Goal: Complete application form

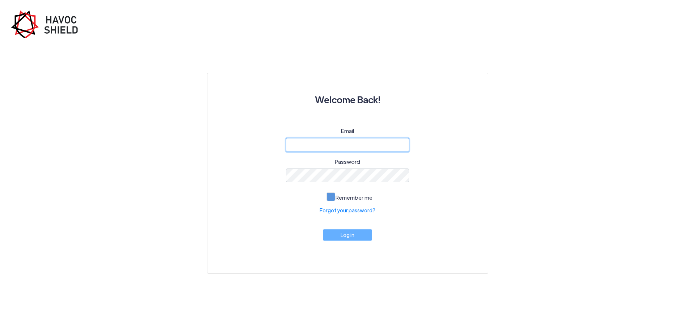
type input "[EMAIL_ADDRESS][DOMAIN_NAME]"
click at [336, 198] on span "Remember me" at bounding box center [353, 197] width 37 height 7
click at [0, 0] on input "Remember me" at bounding box center [0, 0] width 0 height 0
click at [345, 235] on button "Log in" at bounding box center [347, 232] width 49 height 11
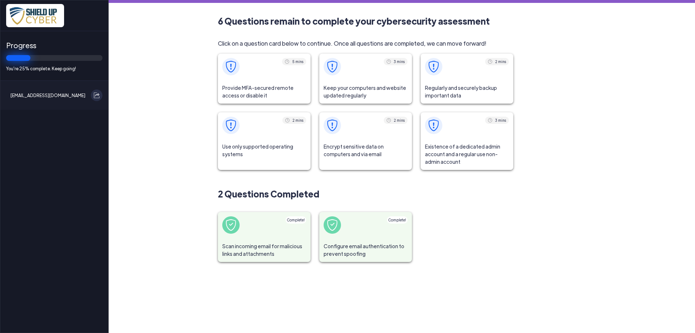
click at [241, 84] on span "Provide MFA-secured remote access or disable it" at bounding box center [264, 92] width 93 height 24
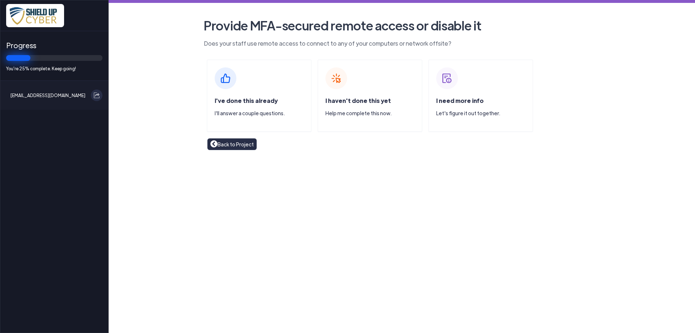
click at [237, 96] on div "I've done this already I'll answer a couple questions." at bounding box center [263, 109] width 96 height 26
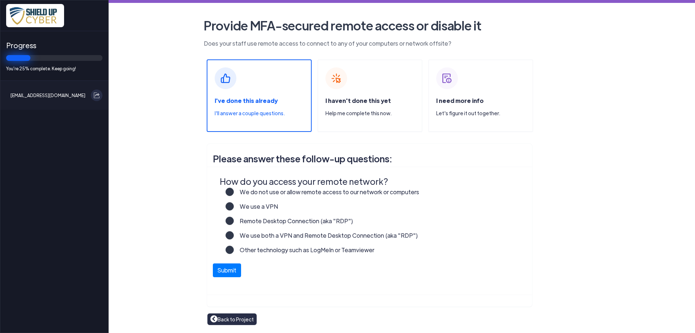
click at [234, 207] on label "We use a VPN" at bounding box center [256, 209] width 44 height 14
click at [0, 0] on input "We use a VPN" at bounding box center [0, 0] width 0 height 0
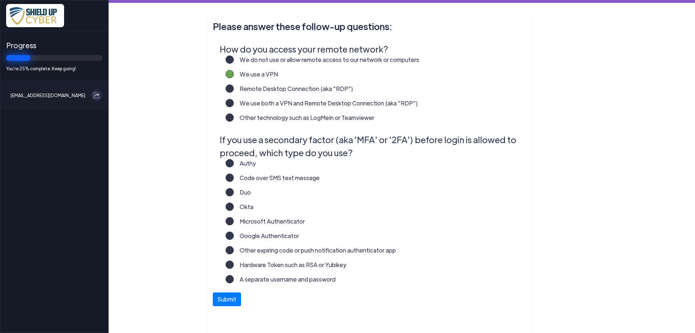
scroll to position [145, 0]
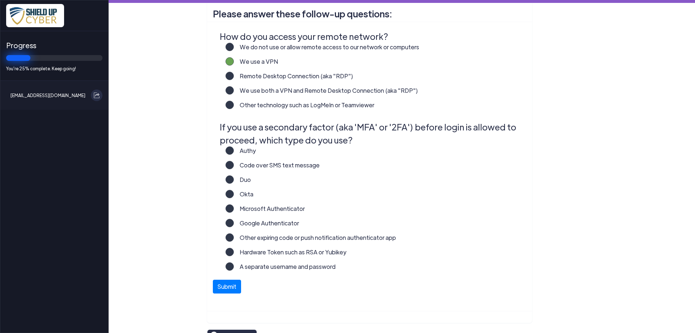
click at [234, 267] on label "A separate username and password" at bounding box center [285, 269] width 102 height 14
click at [0, 0] on input "A separate username and password" at bounding box center [0, 0] width 0 height 0
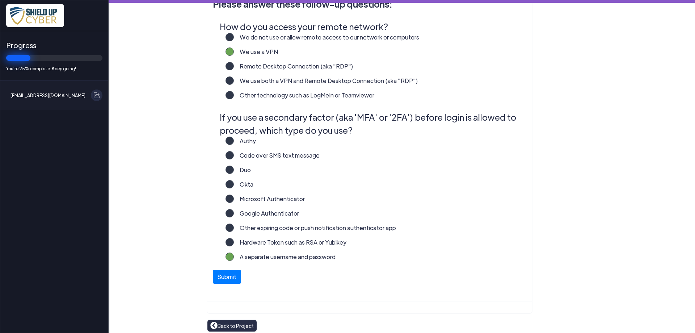
scroll to position [160, 0]
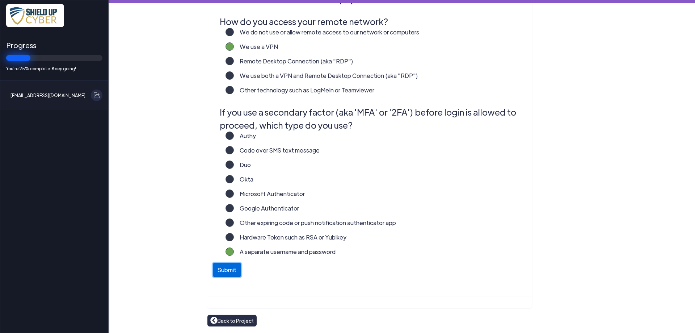
click at [229, 272] on button "Submit" at bounding box center [227, 270] width 28 height 14
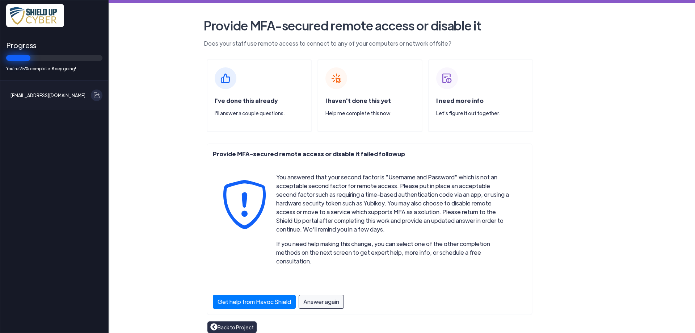
click at [225, 323] on link "Back to Project" at bounding box center [231, 327] width 43 height 8
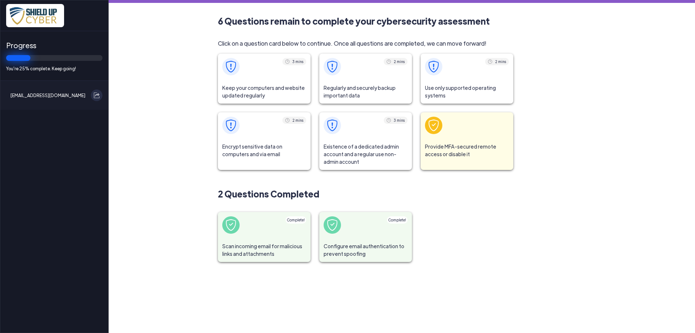
click at [257, 82] on span "Keep your computers and website updated regularly" at bounding box center [264, 92] width 93 height 24
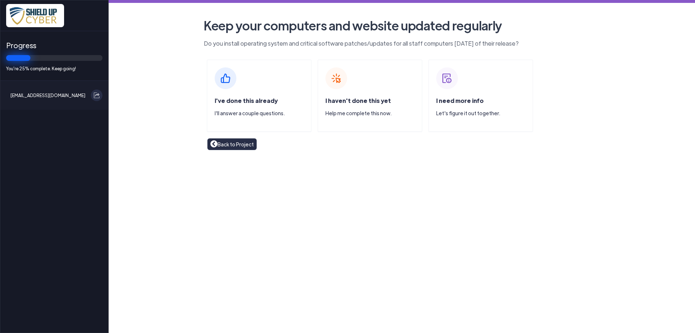
click at [232, 98] on span "I've done this already" at bounding box center [246, 101] width 63 height 8
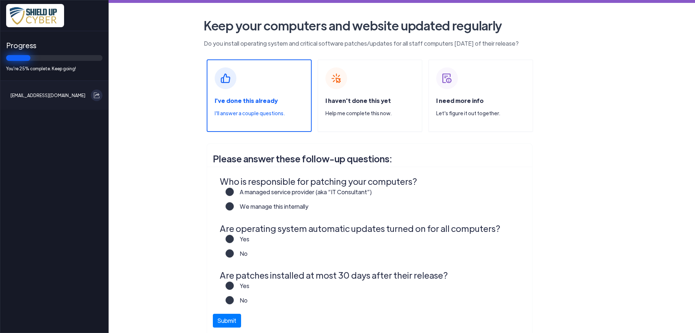
scroll to position [36, 0]
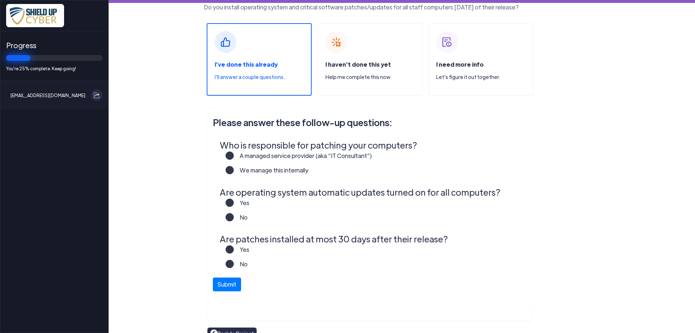
click at [234, 157] on label "A managed service provider (aka “IT Consultant”)" at bounding box center [303, 158] width 138 height 14
click at [0, 0] on input "A managed service provider (aka “IT Consultant”)" at bounding box center [0, 0] width 0 height 0
click at [234, 204] on label "Yes" at bounding box center [242, 205] width 16 height 14
click at [0, 0] on input "Yes" at bounding box center [0, 0] width 0 height 0
click at [234, 217] on label "No" at bounding box center [241, 220] width 14 height 14
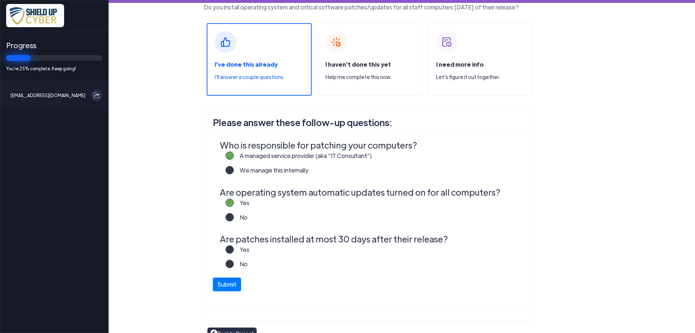
click at [0, 0] on input "No" at bounding box center [0, 0] width 0 height 0
click at [234, 263] on label "No" at bounding box center [241, 266] width 14 height 14
click at [0, 0] on input "No" at bounding box center [0, 0] width 0 height 0
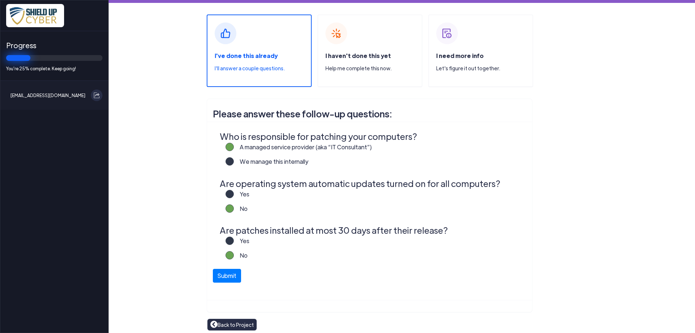
scroll to position [49, 0]
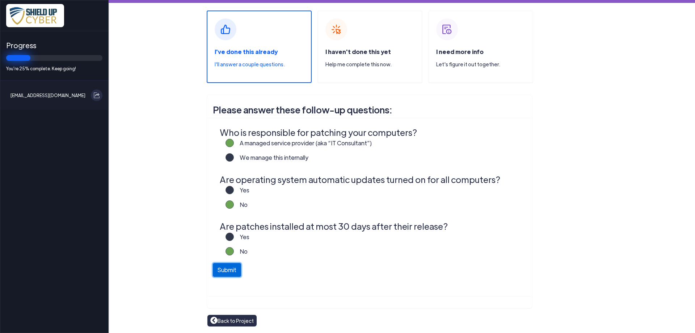
click at [219, 270] on button "Submit" at bounding box center [227, 270] width 28 height 14
click at [234, 238] on label "Yes" at bounding box center [242, 239] width 16 height 14
click at [0, 0] on input "Yes" at bounding box center [0, 0] width 0 height 0
click at [234, 238] on label "Yes" at bounding box center [242, 239] width 16 height 14
click at [0, 0] on input "Yes" at bounding box center [0, 0] width 0 height 0
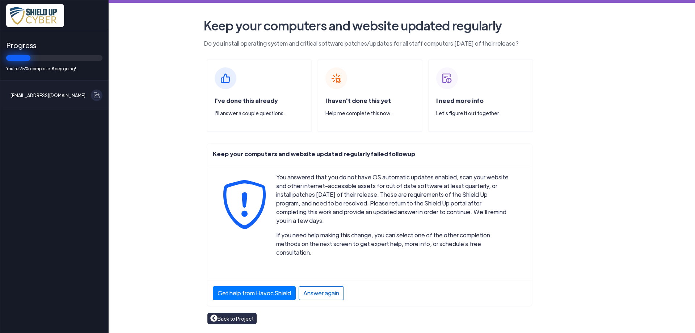
click at [315, 286] on div "Answer again" at bounding box center [320, 293] width 45 height 14
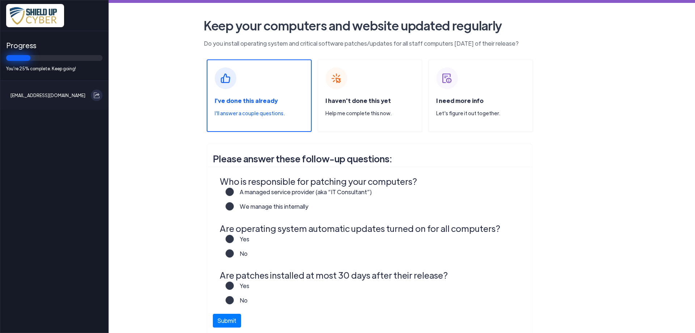
scroll to position [36, 0]
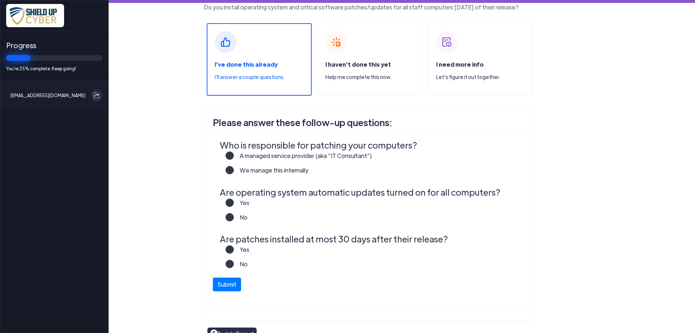
click at [234, 154] on label "A managed service provider (aka “IT Consultant”)" at bounding box center [303, 158] width 138 height 14
click at [0, 0] on input "A managed service provider (aka “IT Consultant”)" at bounding box center [0, 0] width 0 height 0
click at [234, 217] on label "No" at bounding box center [241, 220] width 14 height 14
click at [0, 0] on input "No" at bounding box center [0, 0] width 0 height 0
click at [234, 251] on label "Yes" at bounding box center [242, 252] width 16 height 14
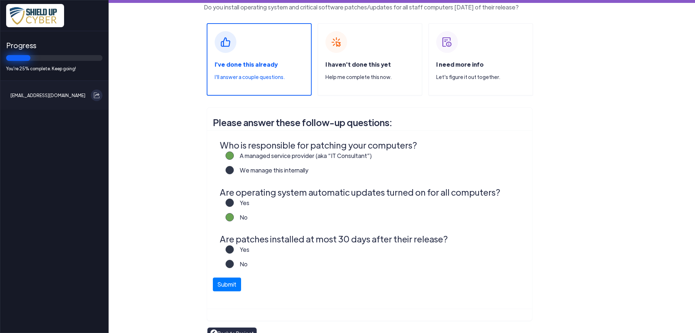
click at [0, 0] on input "Yes" at bounding box center [0, 0] width 0 height 0
click at [222, 283] on button "Submit" at bounding box center [227, 282] width 28 height 14
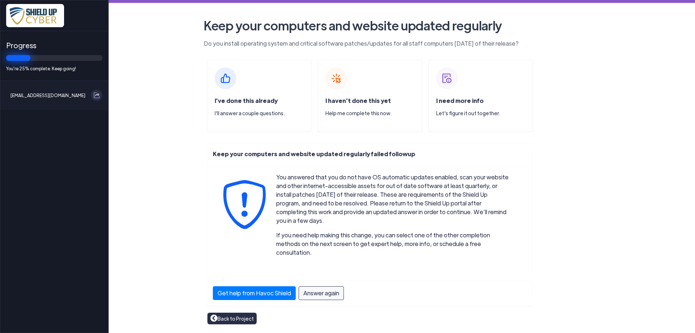
click at [239, 314] on link "Back to Project" at bounding box center [231, 318] width 43 height 8
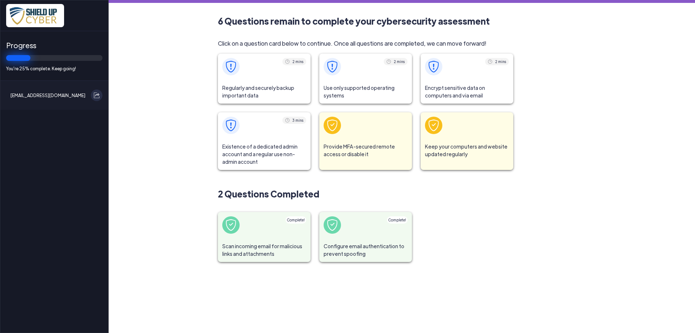
click at [266, 78] on span at bounding box center [264, 67] width 93 height 26
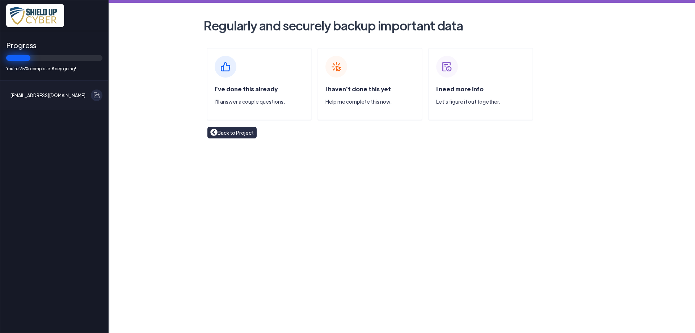
click at [232, 102] on p "I'll answer a couple questions." at bounding box center [263, 102] width 96 height 8
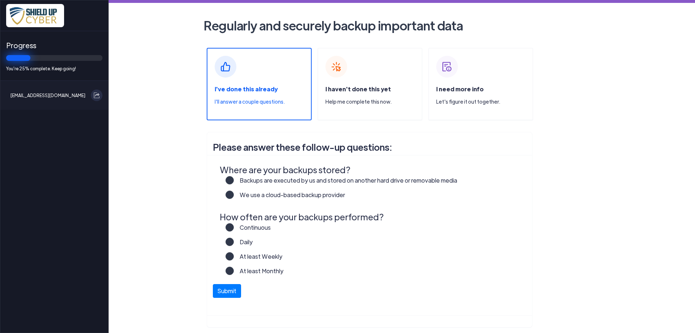
click at [234, 180] on label "Backups are executed by us and stored on another hard drive or removable media" at bounding box center [345, 183] width 223 height 14
click at [0, 0] on input "Backups are executed by us and stored on another hard drive or removable media" at bounding box center [0, 0] width 0 height 0
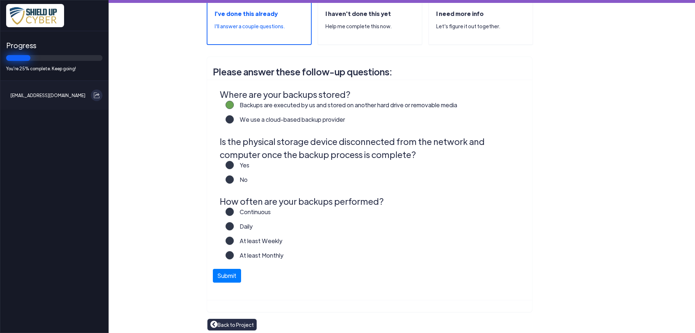
scroll to position [79, 0]
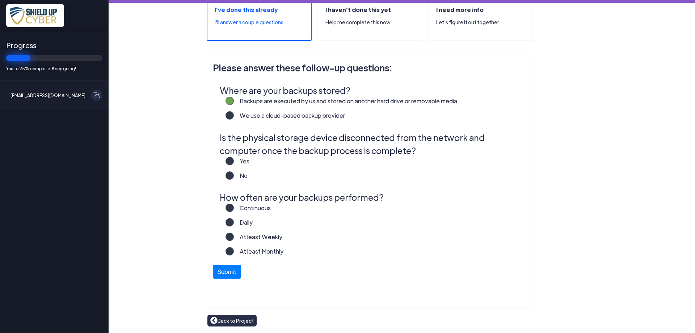
click at [234, 178] on label "No" at bounding box center [241, 178] width 14 height 14
click at [0, 0] on input "No" at bounding box center [0, 0] width 0 height 0
click at [234, 208] on label "Continuous" at bounding box center [252, 210] width 37 height 14
click at [0, 0] on input "Continuous" at bounding box center [0, 0] width 0 height 0
click at [219, 270] on button "Submit" at bounding box center [227, 270] width 28 height 14
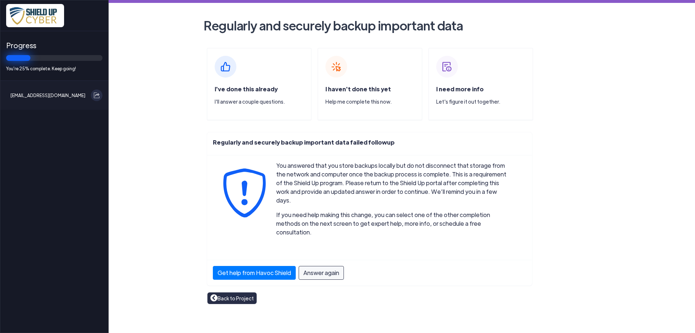
click at [218, 294] on link "Back to Project" at bounding box center [231, 298] width 43 height 8
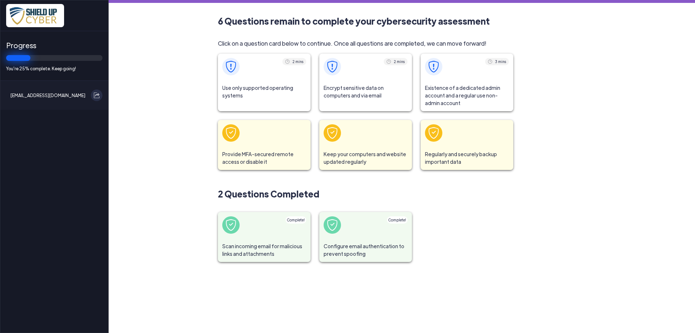
click at [271, 102] on span "Use only supported operating systems" at bounding box center [264, 92] width 93 height 24
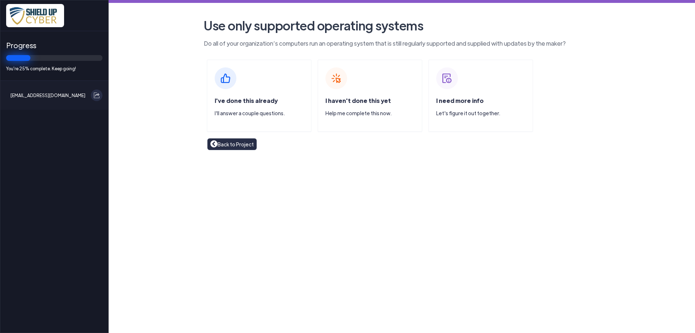
click at [228, 93] on div "I've done this already I'll answer a couple questions." at bounding box center [259, 95] width 105 height 72
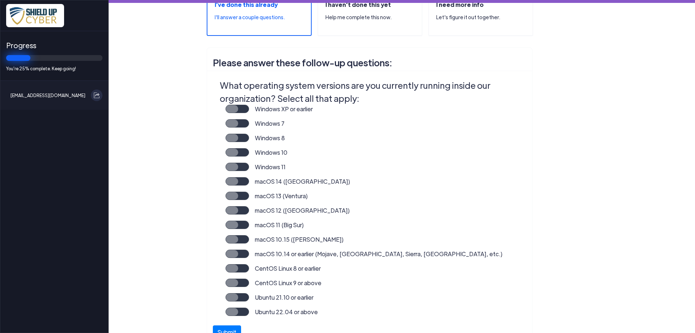
scroll to position [109, 0]
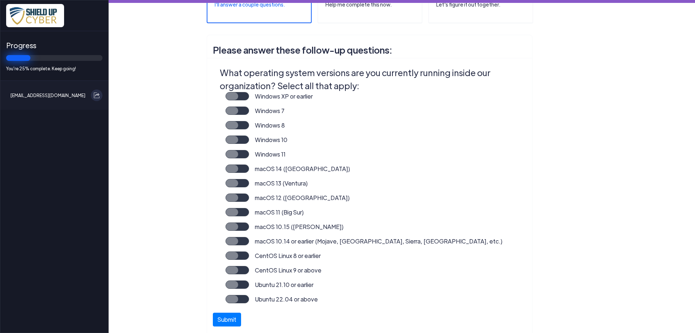
click at [249, 155] on label "Windows 11" at bounding box center [267, 157] width 37 height 14
click at [0, 0] on input "Windows 11" at bounding box center [0, 0] width 0 height 0
click at [220, 322] on button "Submit" at bounding box center [227, 317] width 28 height 14
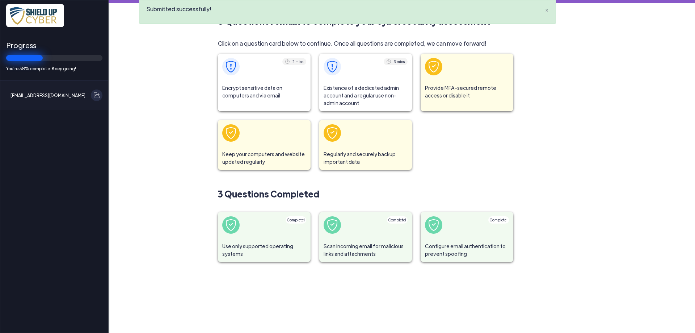
click at [250, 93] on span "Encrypt sensitive data on computers and via email" at bounding box center [264, 92] width 93 height 24
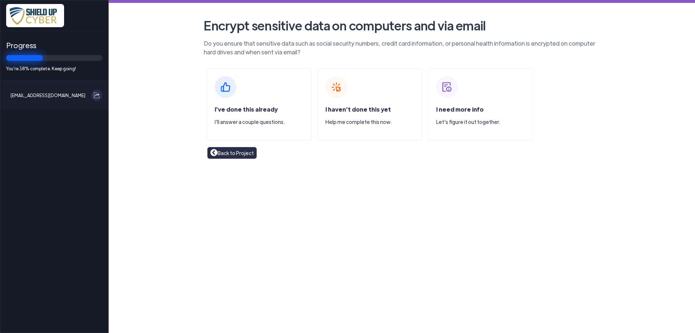
click at [240, 96] on div "I've done this already I'll answer a couple questions." at bounding box center [259, 104] width 105 height 72
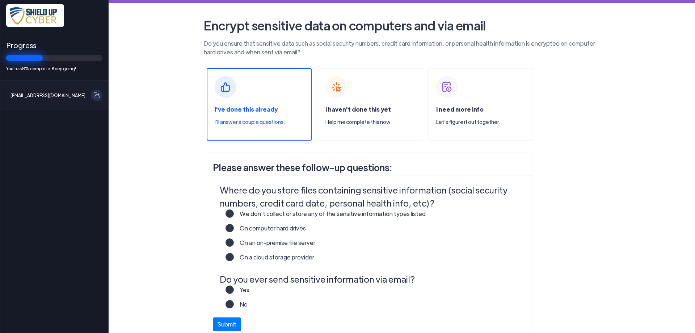
scroll to position [36, 0]
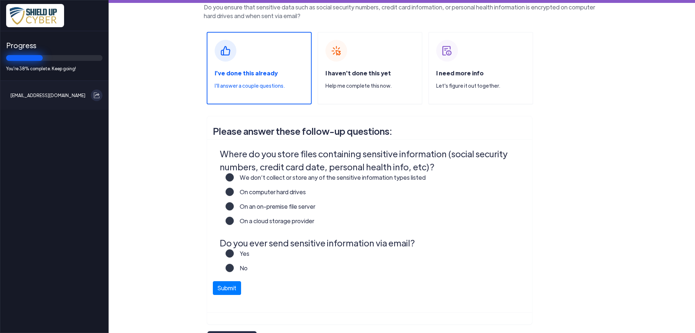
click at [234, 221] on label "On a cloud storage provider" at bounding box center [274, 223] width 80 height 14
click at [0, 0] on input "On a cloud storage provider" at bounding box center [0, 0] width 0 height 0
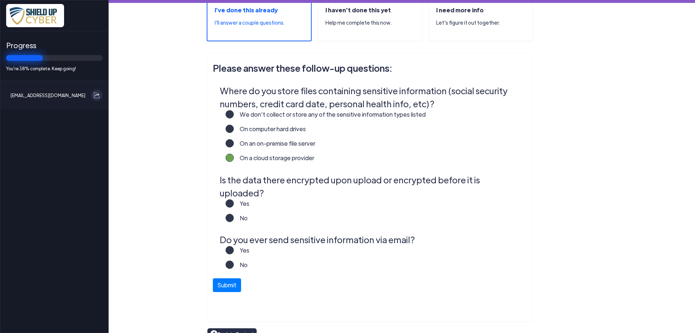
scroll to position [99, 0]
click at [234, 199] on label "Yes" at bounding box center [242, 206] width 16 height 14
click at [0, 0] on input "Yes" at bounding box center [0, 0] width 0 height 0
click at [234, 260] on label "No" at bounding box center [241, 267] width 14 height 14
click at [0, 0] on input "No" at bounding box center [0, 0] width 0 height 0
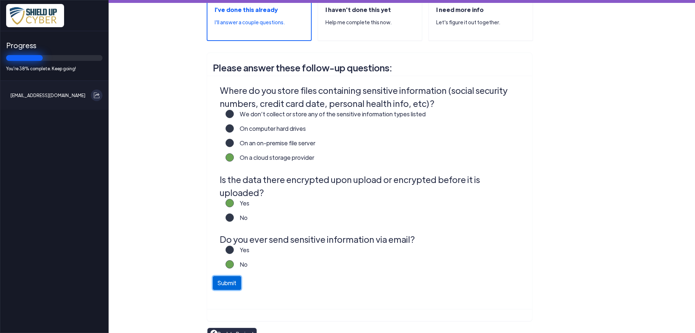
click at [217, 276] on button "Submit" at bounding box center [227, 283] width 28 height 14
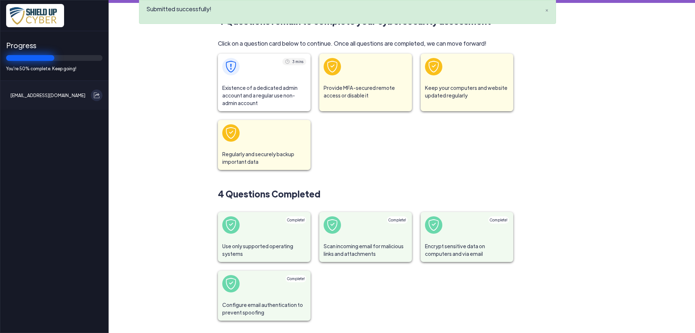
click at [267, 79] on span at bounding box center [264, 67] width 93 height 26
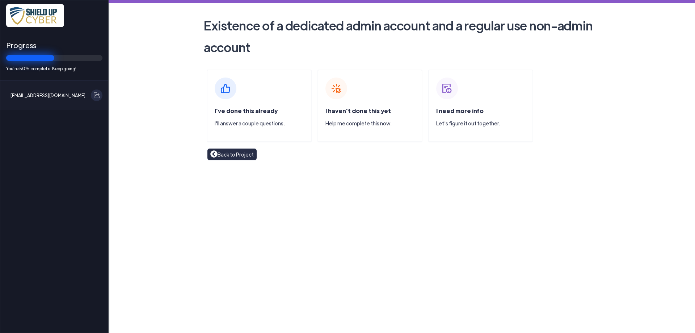
click at [243, 105] on div "I've done this already I'll answer a couple questions." at bounding box center [259, 105] width 105 height 72
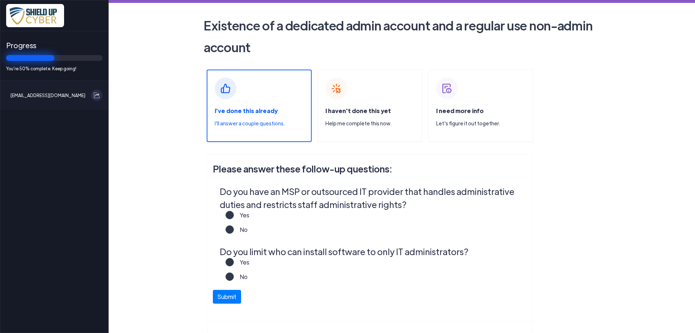
click at [234, 217] on label "Yes" at bounding box center [242, 218] width 16 height 14
click at [0, 0] on input "Yes" at bounding box center [0, 0] width 0 height 0
click at [234, 262] on label "Yes" at bounding box center [242, 265] width 16 height 14
click at [0, 0] on input "Yes" at bounding box center [0, 0] width 0 height 0
click at [219, 298] on button "Submit" at bounding box center [227, 295] width 28 height 14
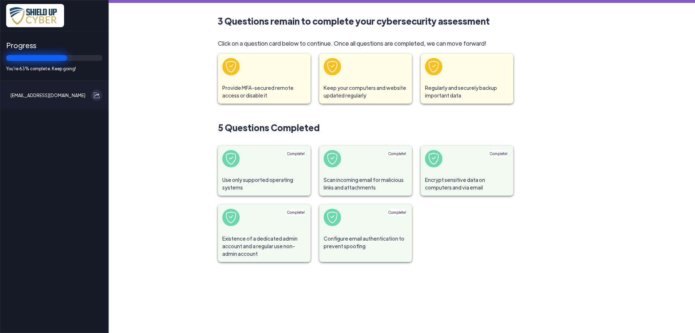
click at [268, 77] on span at bounding box center [264, 67] width 93 height 26
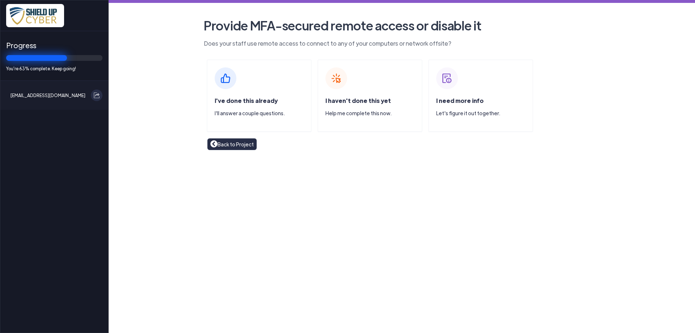
click at [230, 96] on div "I've done this already I'll answer a couple questions." at bounding box center [259, 95] width 105 height 72
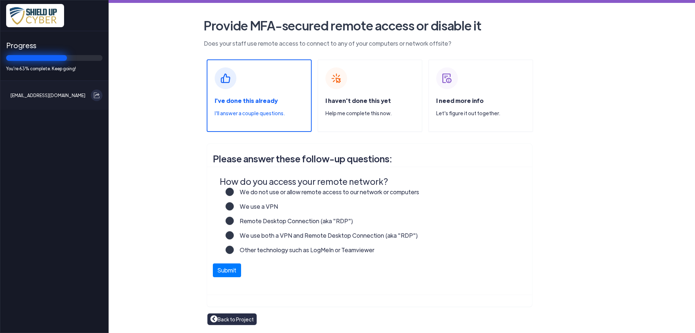
click at [234, 207] on label "We use a VPN" at bounding box center [256, 209] width 44 height 14
click at [0, 0] on input "We use a VPN" at bounding box center [0, 0] width 0 height 0
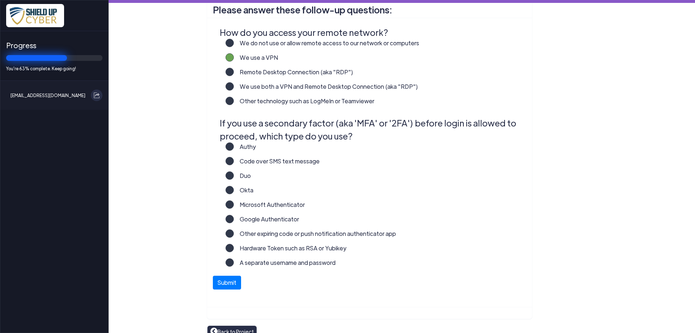
scroll to position [160, 0]
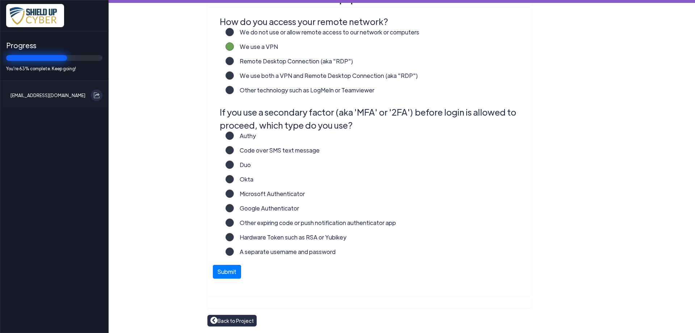
click at [234, 250] on label "A separate username and password" at bounding box center [285, 254] width 102 height 14
click at [0, 0] on input "A separate username and password" at bounding box center [0, 0] width 0 height 0
click at [218, 271] on button "Submit" at bounding box center [227, 270] width 28 height 14
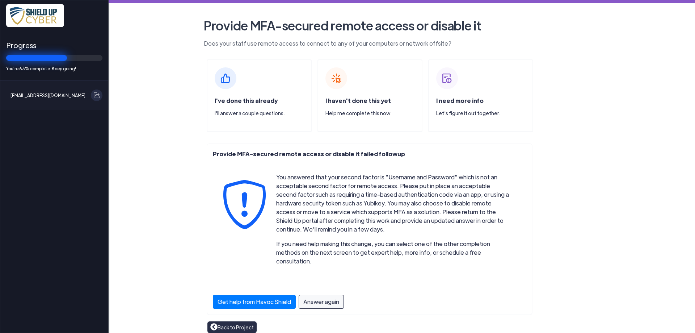
click at [222, 323] on link "Back to Project" at bounding box center [231, 327] width 43 height 8
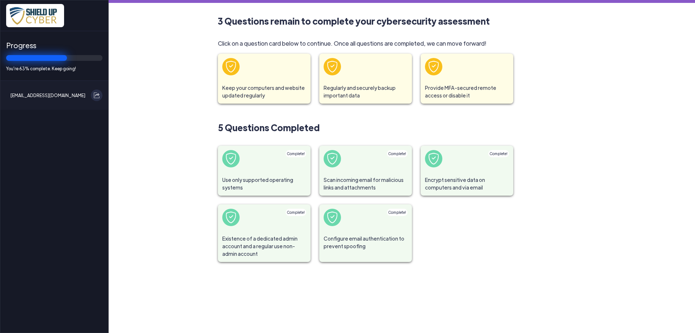
click at [271, 88] on span "Keep your computers and website updated regularly" at bounding box center [264, 92] width 93 height 24
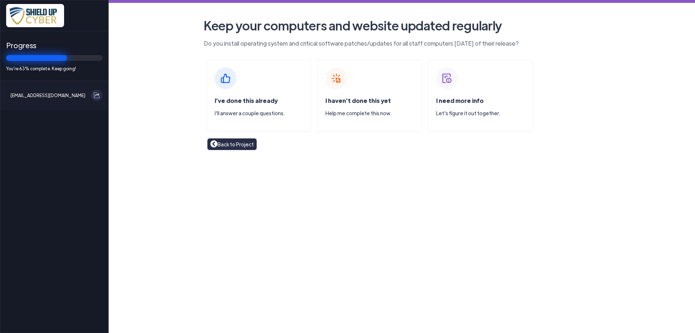
click at [226, 148] on link "Back to Project" at bounding box center [231, 144] width 43 height 8
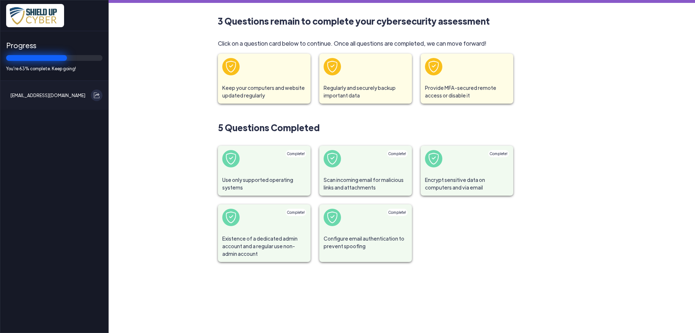
click at [449, 97] on span "Provide MFA-secured remote access or disable it" at bounding box center [466, 92] width 93 height 24
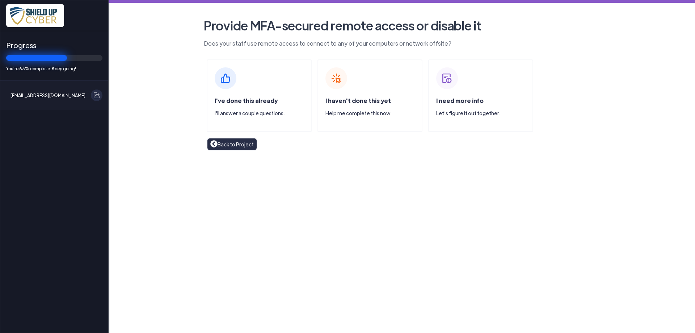
click at [229, 100] on span "I've done this already" at bounding box center [246, 101] width 63 height 8
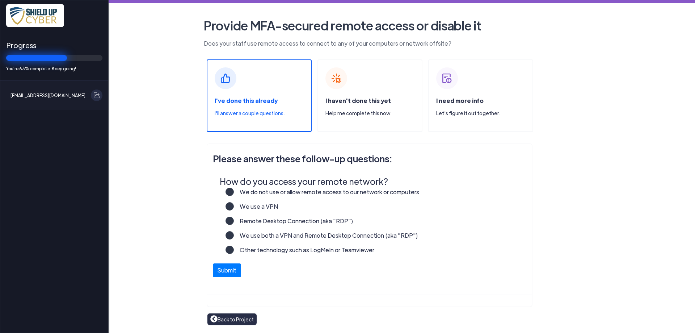
click at [234, 206] on label "We use a VPN" at bounding box center [256, 209] width 44 height 14
click at [0, 0] on input "We use a VPN" at bounding box center [0, 0] width 0 height 0
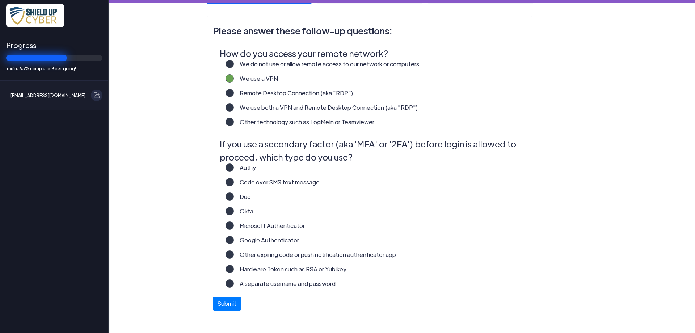
scroll to position [145, 0]
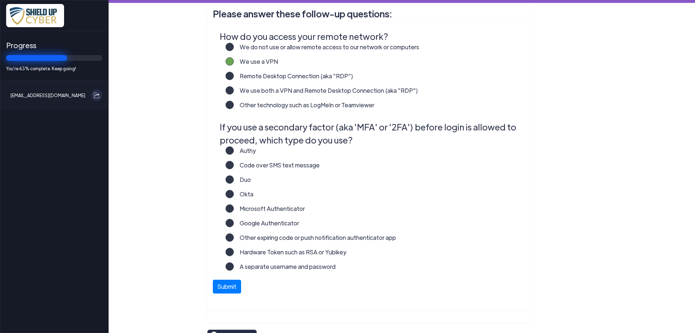
click at [234, 209] on label "Microsoft Authenticator" at bounding box center [269, 211] width 71 height 14
click at [0, 0] on input "Microsoft Authenticator" at bounding box center [0, 0] width 0 height 0
click at [221, 282] on button "Submit" at bounding box center [227, 285] width 28 height 14
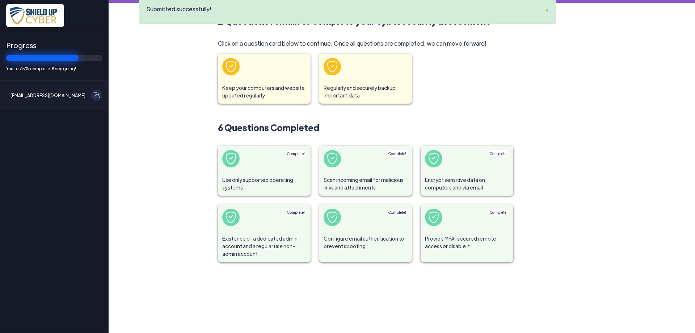
click at [281, 93] on span "Keep your computers and website updated regularly" at bounding box center [264, 92] width 93 height 24
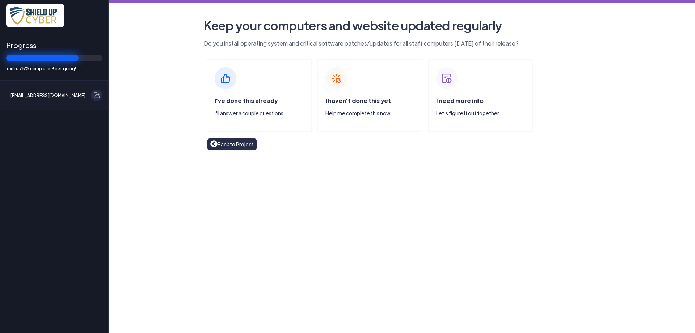
click at [224, 85] on img at bounding box center [226, 78] width 22 height 22
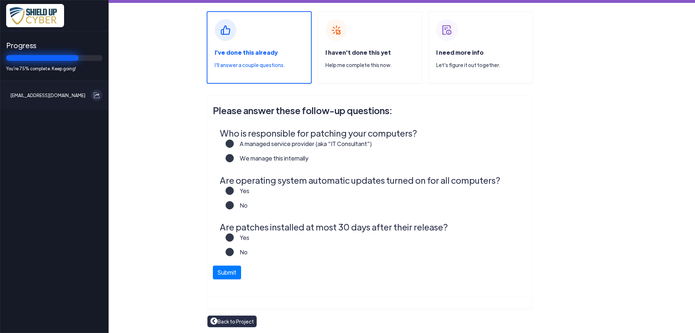
scroll to position [49, 0]
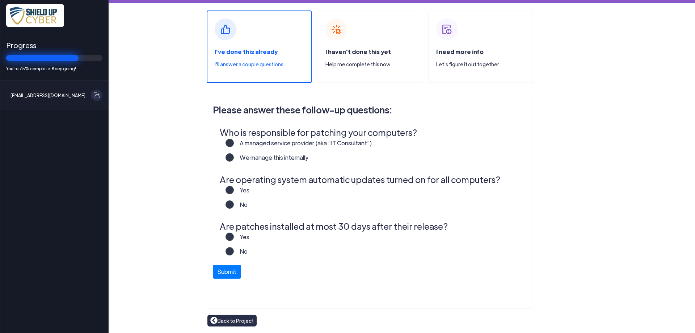
click at [234, 141] on label "A managed service provider (aka “IT Consultant”)" at bounding box center [303, 146] width 138 height 14
click at [0, 0] on input "A managed service provider (aka “IT Consultant”)" at bounding box center [0, 0] width 0 height 0
click at [234, 191] on label "Yes" at bounding box center [242, 193] width 16 height 14
click at [0, 0] on input "Yes" at bounding box center [0, 0] width 0 height 0
click at [234, 234] on label "Yes" at bounding box center [242, 239] width 16 height 14
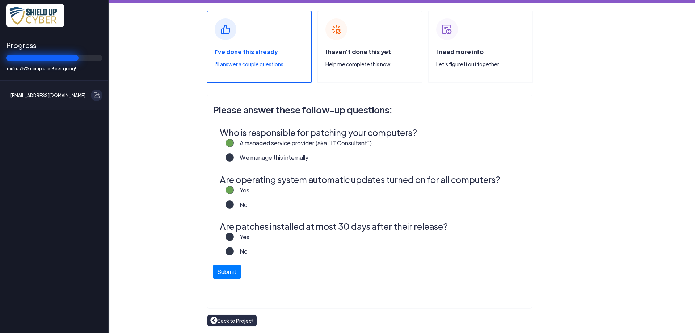
click at [0, 0] on input "Yes" at bounding box center [0, 0] width 0 height 0
click at [228, 273] on button "Submit" at bounding box center [227, 270] width 28 height 14
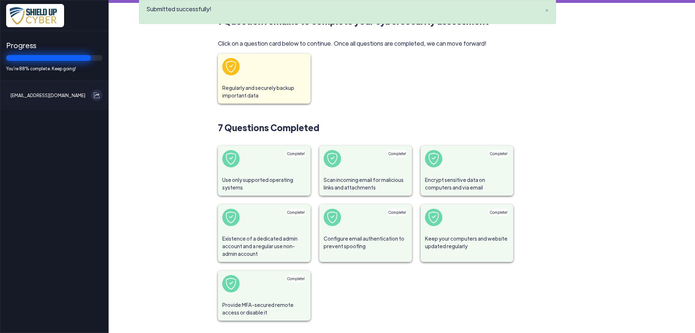
click at [250, 94] on span "Regularly and securely backup important data" at bounding box center [264, 92] width 93 height 24
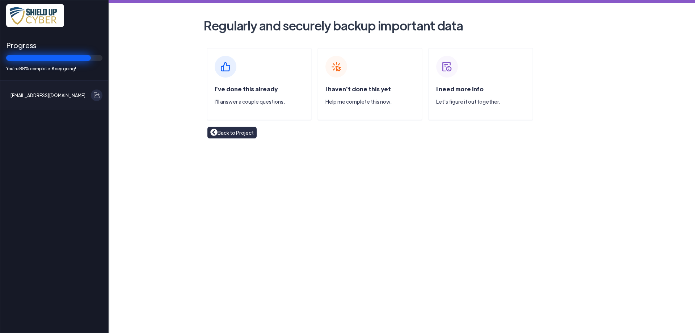
click at [250, 60] on div "I've done this already I'll answer a couple questions." at bounding box center [259, 84] width 105 height 72
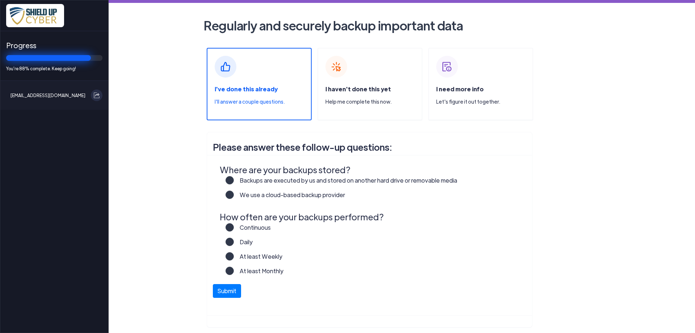
click at [234, 195] on label "We use a cloud-based backup provider" at bounding box center [289, 197] width 111 height 14
click at [0, 0] on input "We use a cloud-based backup provider" at bounding box center [0, 0] width 0 height 0
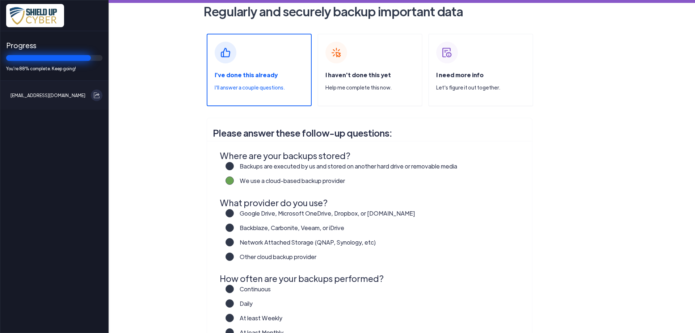
scroll to position [36, 0]
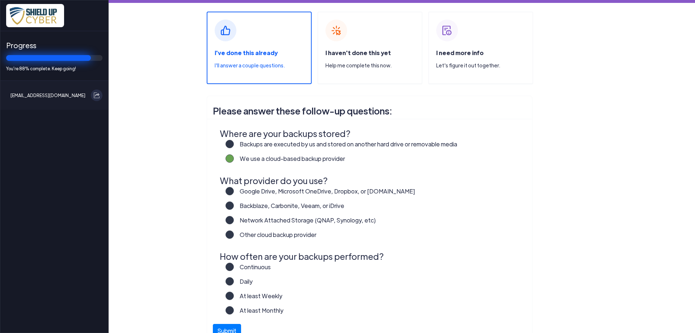
click at [234, 234] on label "Other cloud backup provider" at bounding box center [275, 237] width 82 height 14
click at [0, 0] on input "Other cloud backup provider" at bounding box center [0, 0] width 0 height 0
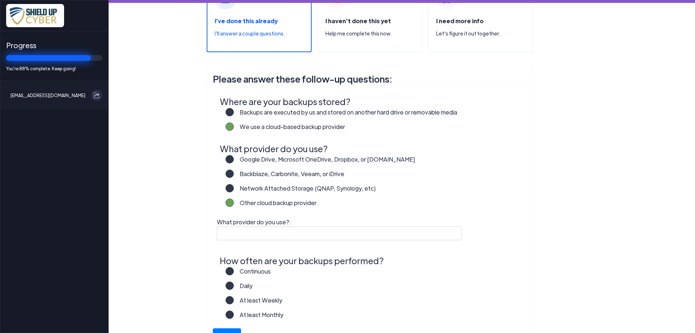
scroll to position [109, 0]
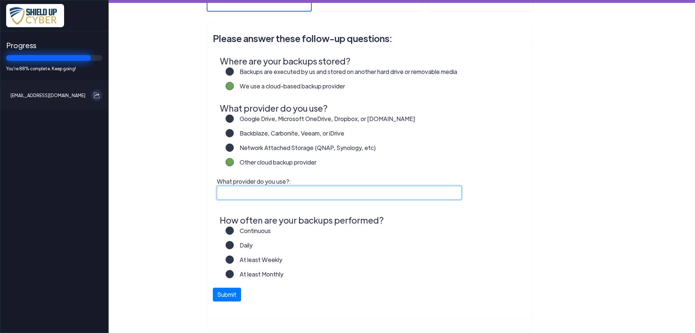
click at [228, 195] on input "What provider do you use?:" at bounding box center [339, 193] width 245 height 14
type input "CLIO"
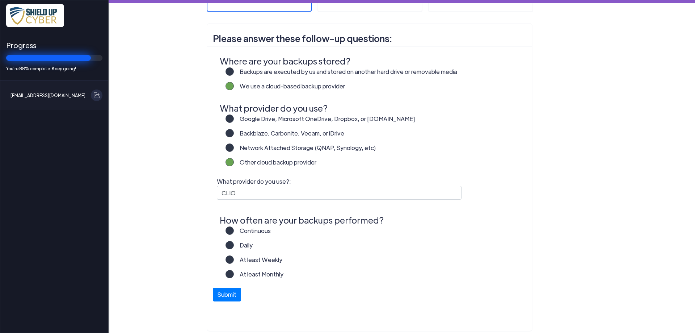
click at [234, 229] on label "Continuous" at bounding box center [252, 233] width 37 height 14
click at [0, 0] on input "Continuous" at bounding box center [0, 0] width 0 height 0
click at [216, 296] on button "Submit" at bounding box center [227, 292] width 28 height 14
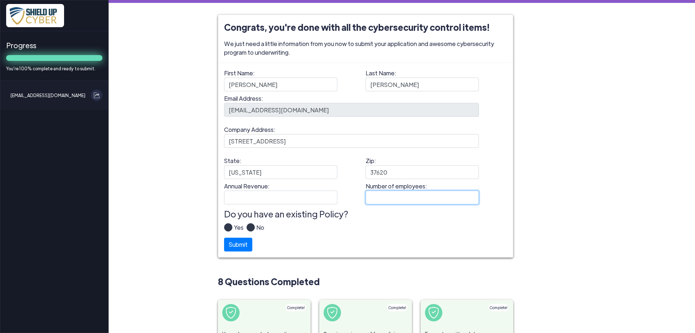
click at [373, 198] on input "Number of employees:" at bounding box center [421, 197] width 113 height 14
type input "5"
click at [266, 192] on label "Annual Revenue:" at bounding box center [280, 193] width 113 height 22
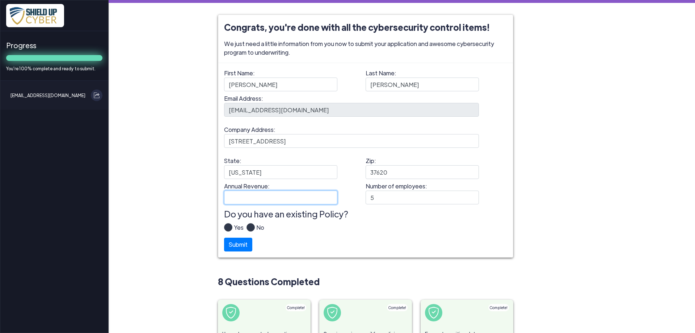
click at [264, 195] on input "Annual Revenue:" at bounding box center [280, 197] width 113 height 14
type input "450000.00"
drag, startPoint x: 226, startPoint y: 227, endPoint x: 173, endPoint y: 237, distance: 54.9
click at [232, 227] on label "Yes" at bounding box center [237, 230] width 11 height 14
click at [0, 0] on input "Yes" at bounding box center [0, 0] width 0 height 0
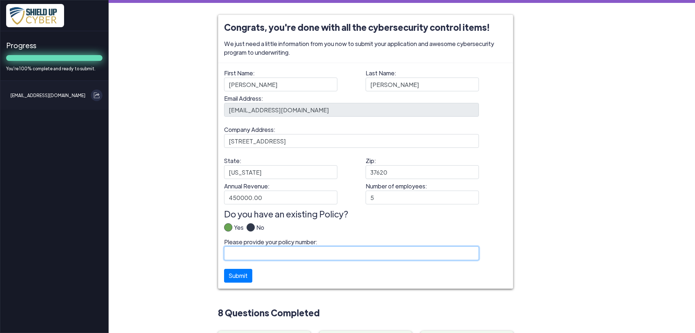
click at [267, 252] on input "Please provide your policy number:" at bounding box center [351, 253] width 255 height 14
type input "B10366YRS022-01"
click at [232, 278] on button "Submit" at bounding box center [238, 274] width 28 height 14
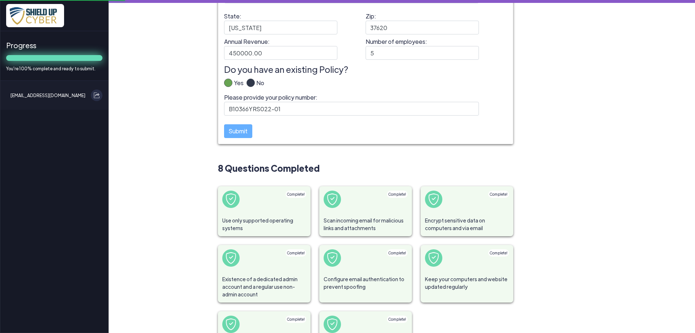
scroll to position [145, 0]
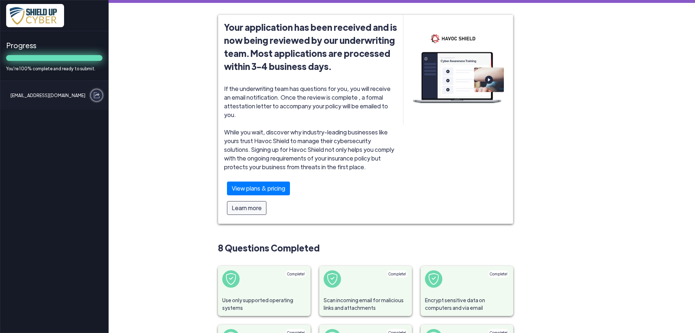
click at [96, 94] on img at bounding box center [97, 95] width 6 height 6
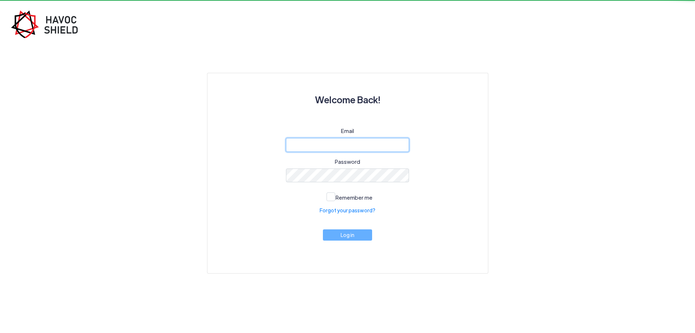
type input "[EMAIL_ADDRESS][DOMAIN_NAME]"
